Goal: Transaction & Acquisition: Purchase product/service

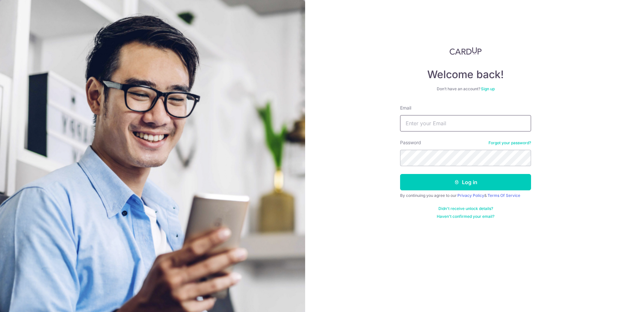
type input "[PERSON_NAME][EMAIL_ADDRESS][PERSON_NAME][DOMAIN_NAME]"
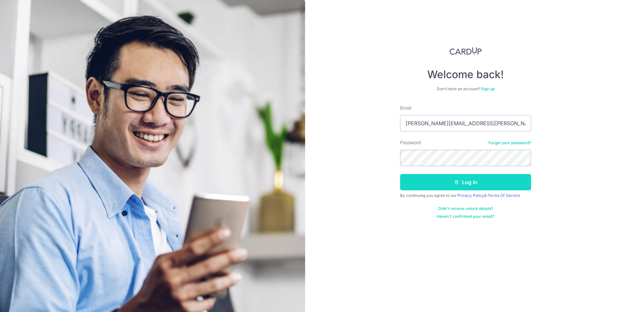
click at [438, 184] on button "Log in" at bounding box center [465, 182] width 131 height 16
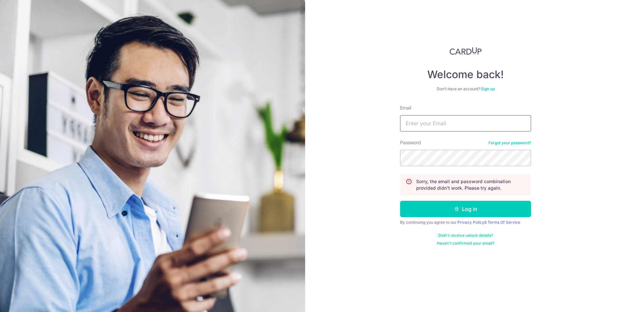
click at [445, 119] on input "Email" at bounding box center [465, 123] width 131 height 16
type input "[PERSON_NAME][EMAIL_ADDRESS][PERSON_NAME][DOMAIN_NAME]"
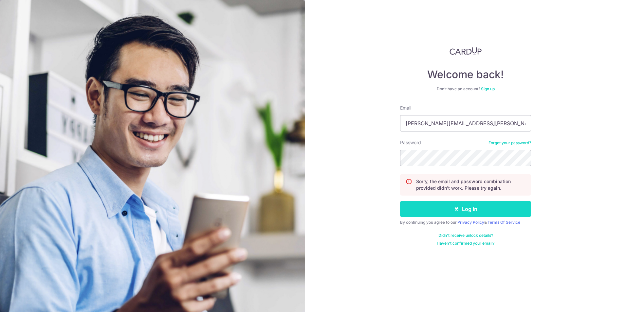
click at [437, 214] on button "Log in" at bounding box center [465, 209] width 131 height 16
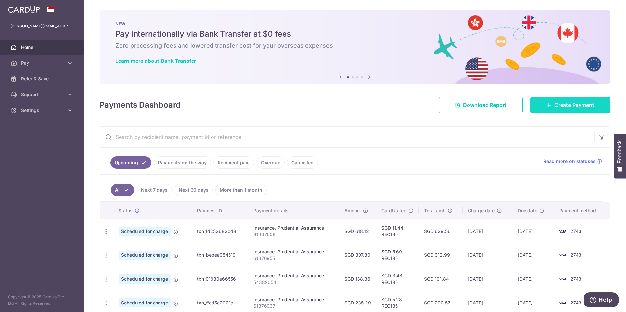
click at [546, 104] on icon at bounding box center [548, 104] width 5 height 5
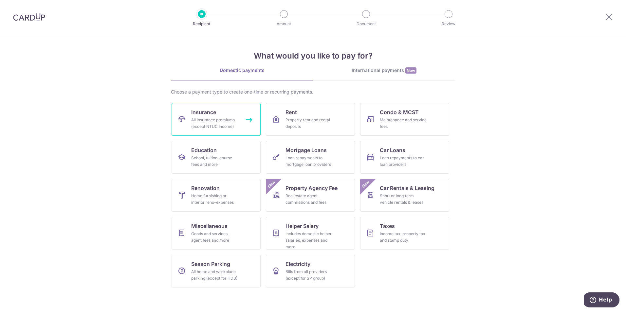
click at [198, 119] on div "All insurance premiums (except NTUC Income)" at bounding box center [214, 123] width 47 height 13
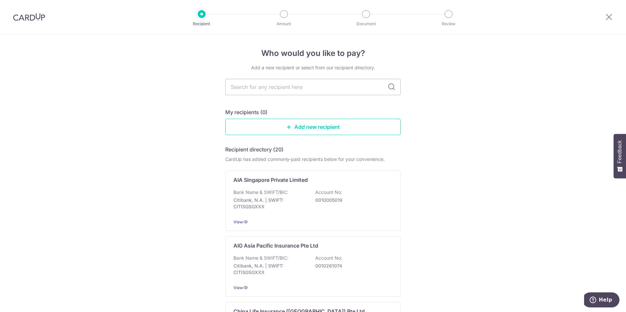
click at [275, 86] on input "text" at bounding box center [312, 87] width 175 height 16
type input "pru"
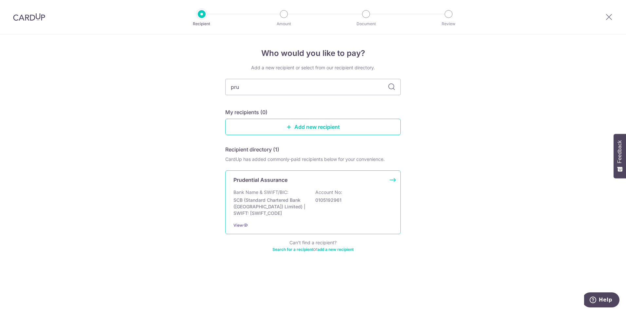
click at [269, 179] on p "Prudential Assurance" at bounding box center [260, 180] width 54 height 8
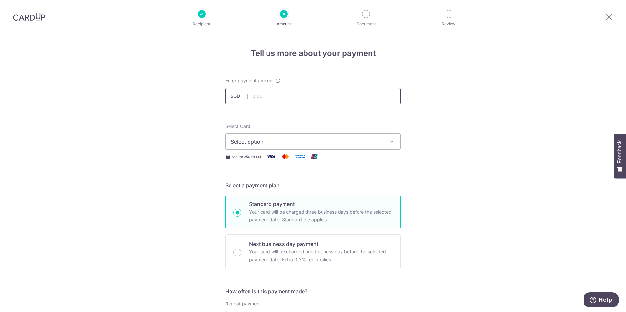
click at [284, 95] on input "text" at bounding box center [312, 96] width 175 height 16
type input "188.36"
click at [271, 144] on span "Select option" at bounding box center [307, 142] width 152 height 8
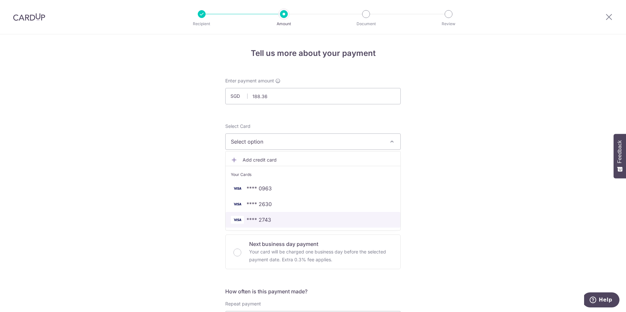
click at [265, 217] on span "**** 2743" at bounding box center [258, 220] width 25 height 8
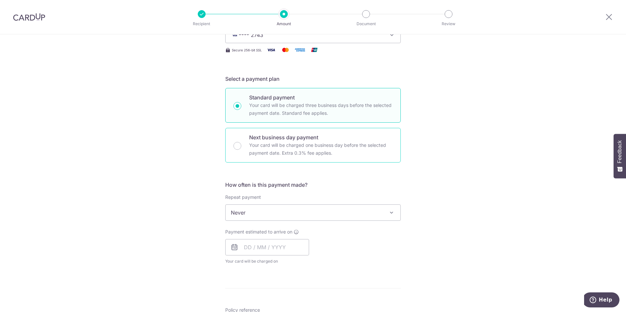
scroll to position [131, 0]
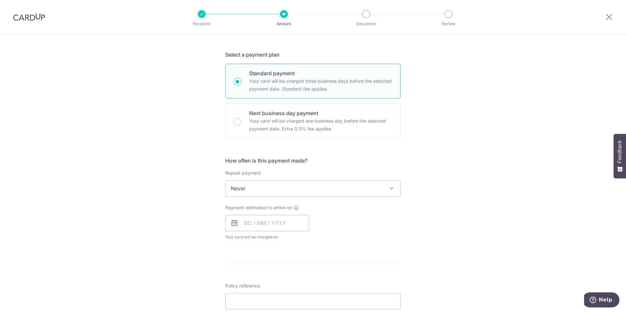
click at [250, 187] on span "Never" at bounding box center [312, 189] width 175 height 16
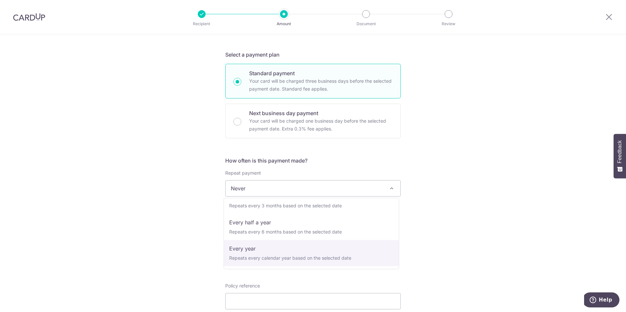
select select "6"
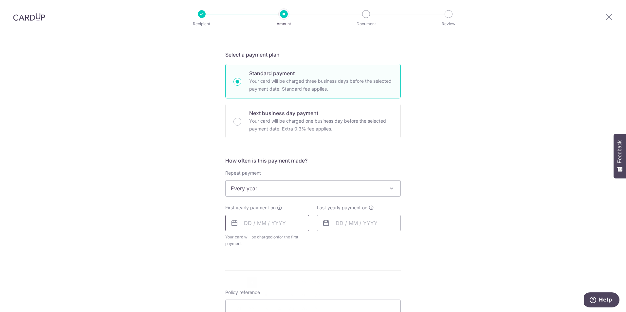
click at [266, 218] on input "text" at bounding box center [267, 223] width 84 height 16
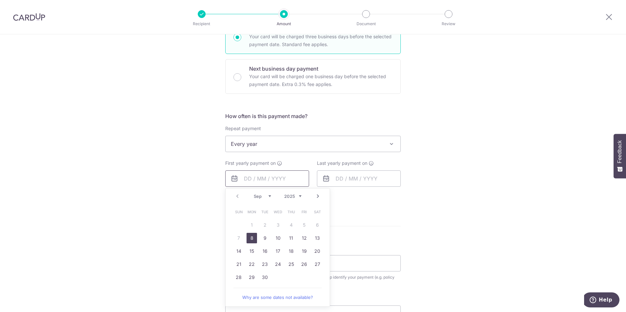
scroll to position [196, 0]
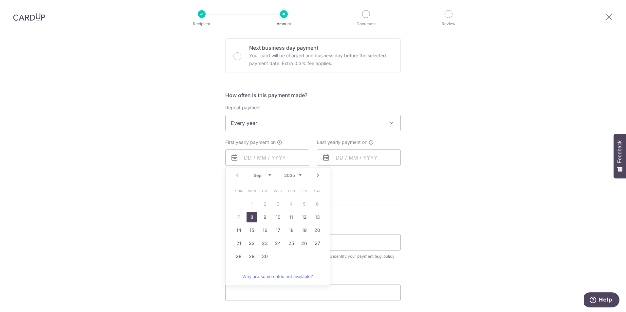
click at [252, 221] on link "8" at bounding box center [251, 217] width 10 height 10
type input "[DATE]"
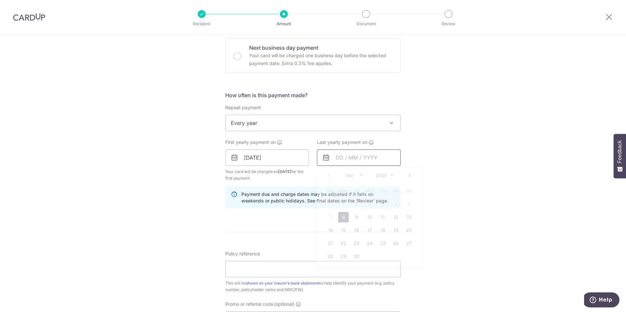
click at [374, 157] on input "text" at bounding box center [359, 158] width 84 height 16
click at [392, 175] on div "Prev Next Sep Oct Nov Dec 2025 2026 2027 2028 2029 2030 2031 2032 2033 2034 2035" at bounding box center [369, 176] width 104 height 16
click at [390, 174] on select "2025 2026 2027 2028 2029 2030 2031 2032 2033 2034 2035" at bounding box center [384, 175] width 17 height 5
click at [355, 204] on link "1" at bounding box center [356, 204] width 10 height 10
type input "01/09/2026"
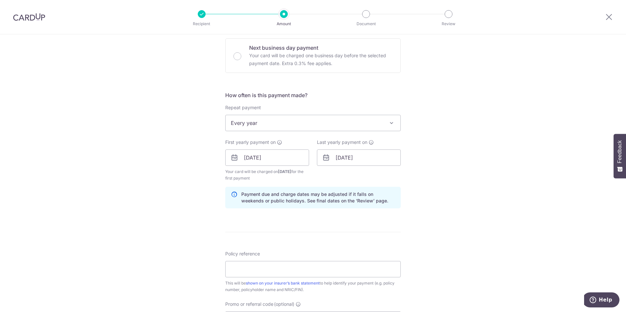
click at [357, 231] on form "Enter payment amount SGD 188.36 188.36 Select Card **** 2743 Add credit card Yo…" at bounding box center [312, 156] width 175 height 551
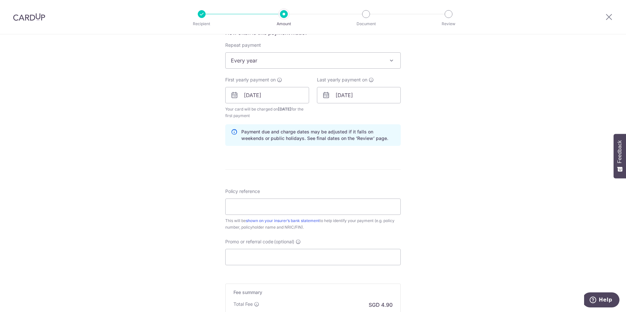
scroll to position [262, 0]
click at [276, 201] on input "Policy reference" at bounding box center [312, 204] width 175 height 16
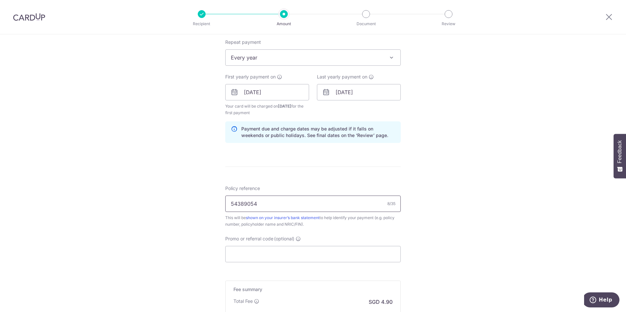
click at [238, 202] on input "54389054" at bounding box center [312, 204] width 175 height 16
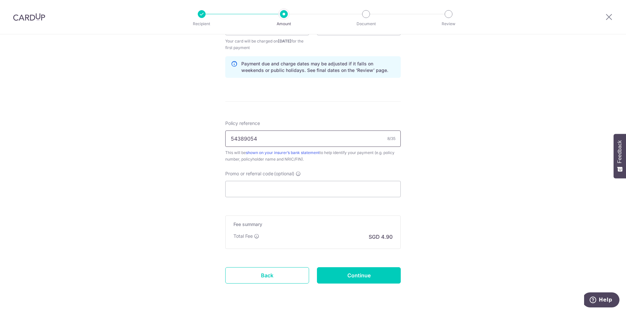
scroll to position [327, 0]
type input "54389054"
click at [313, 191] on input "Promo or referral code (optional)" at bounding box center [312, 189] width 175 height 16
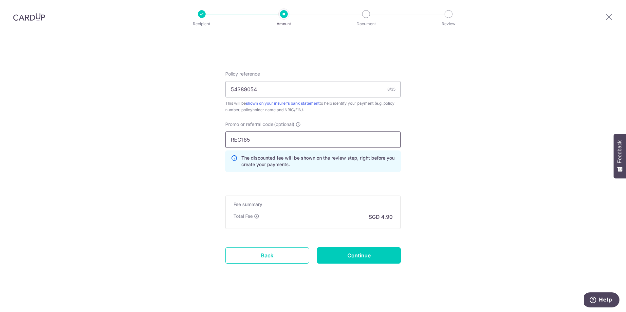
scroll to position [377, 0]
type input "REC185"
click at [327, 253] on input "Continue" at bounding box center [359, 255] width 84 height 16
type input "Create Schedule"
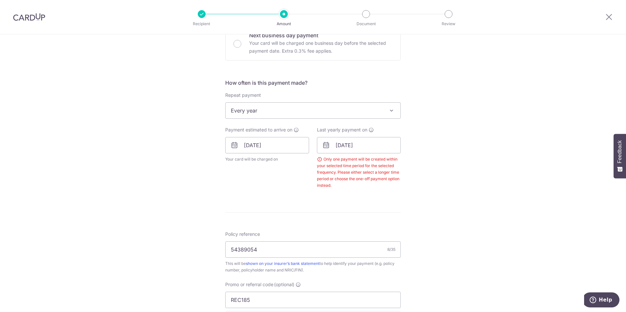
scroll to position [200, 0]
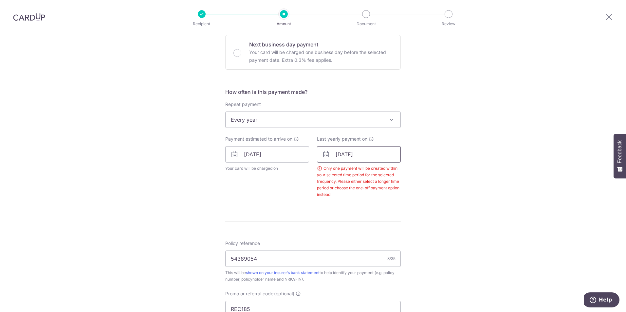
click at [336, 151] on input "01/09/2026" at bounding box center [359, 154] width 84 height 16
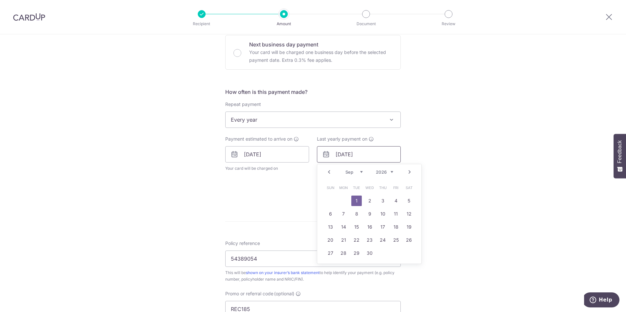
click at [339, 153] on input "01/09/2026" at bounding box center [359, 154] width 84 height 16
click at [358, 212] on link "8" at bounding box center [356, 214] width 10 height 10
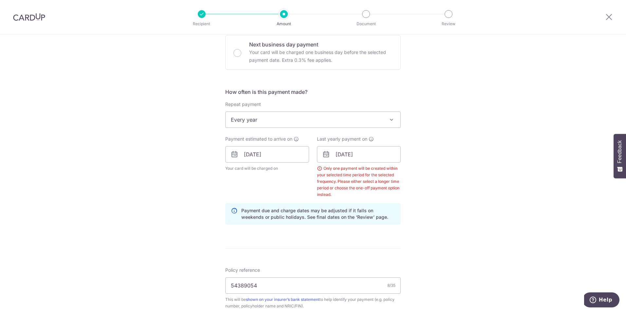
click at [464, 165] on div "Tell us more about your payment Enter payment amount SGD 188.36 188.36 Select C…" at bounding box center [313, 172] width 626 height 674
click at [341, 156] on input "08/09/2026" at bounding box center [359, 154] width 84 height 16
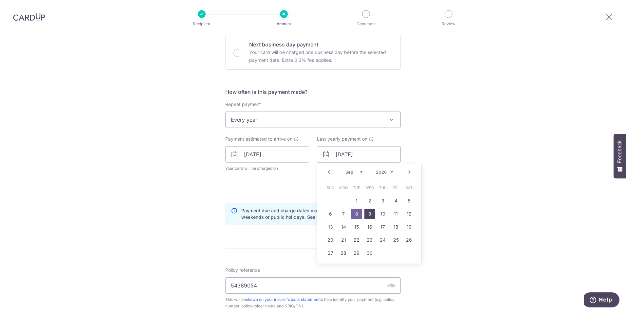
click at [368, 217] on link "9" at bounding box center [369, 214] width 10 height 10
type input "09/09/2026"
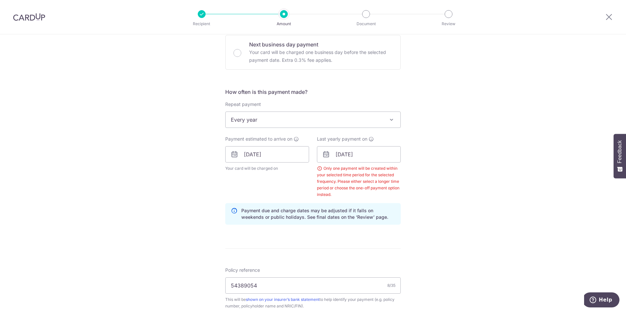
click at [487, 172] on div "Tell us more about your payment Enter payment amount SGD 188.36 188.36 Select C…" at bounding box center [313, 172] width 626 height 674
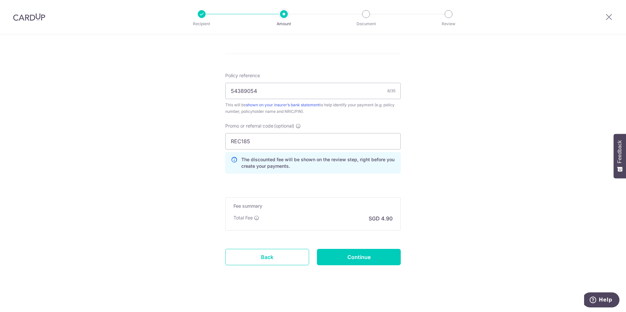
scroll to position [397, 0]
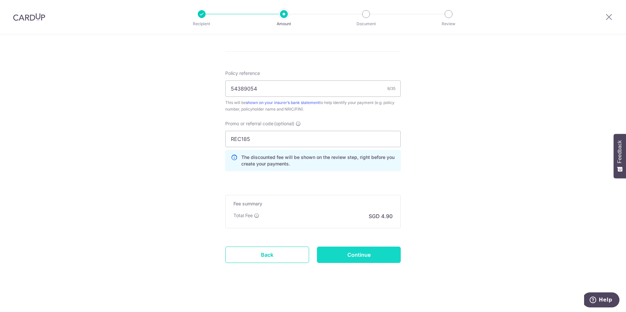
click at [364, 254] on input "Continue" at bounding box center [359, 255] width 84 height 16
type input "Create Schedule"
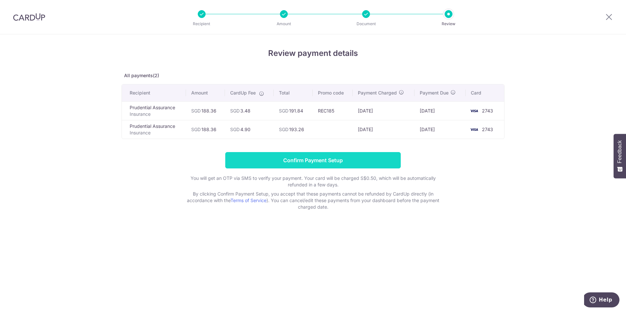
click at [371, 156] on input "Confirm Payment Setup" at bounding box center [312, 160] width 175 height 16
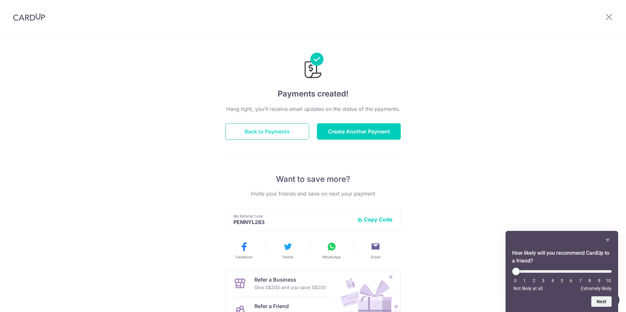
click at [249, 128] on button "Back to Payments" at bounding box center [267, 131] width 84 height 16
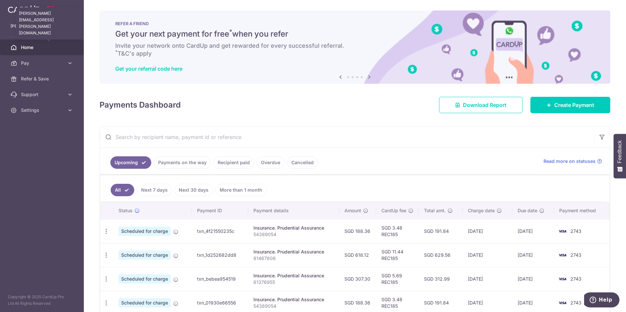
click at [32, 28] on p "[PERSON_NAME][EMAIL_ADDRESS][PERSON_NAME][DOMAIN_NAME]" at bounding box center [41, 26] width 63 height 7
